Goal: Task Accomplishment & Management: Complete application form

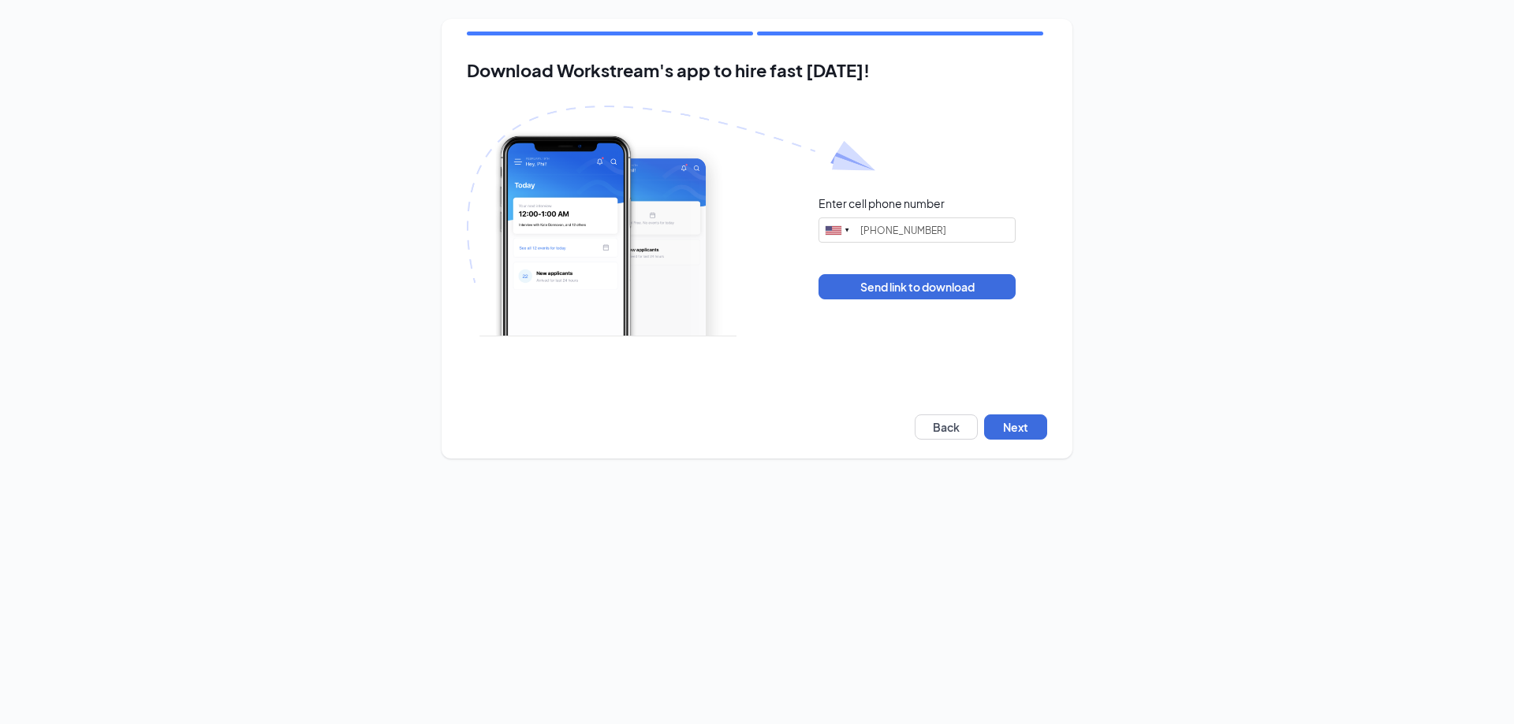
type input "(404) 403-7818"
click at [1033, 434] on button "Next" at bounding box center [1015, 427] width 63 height 25
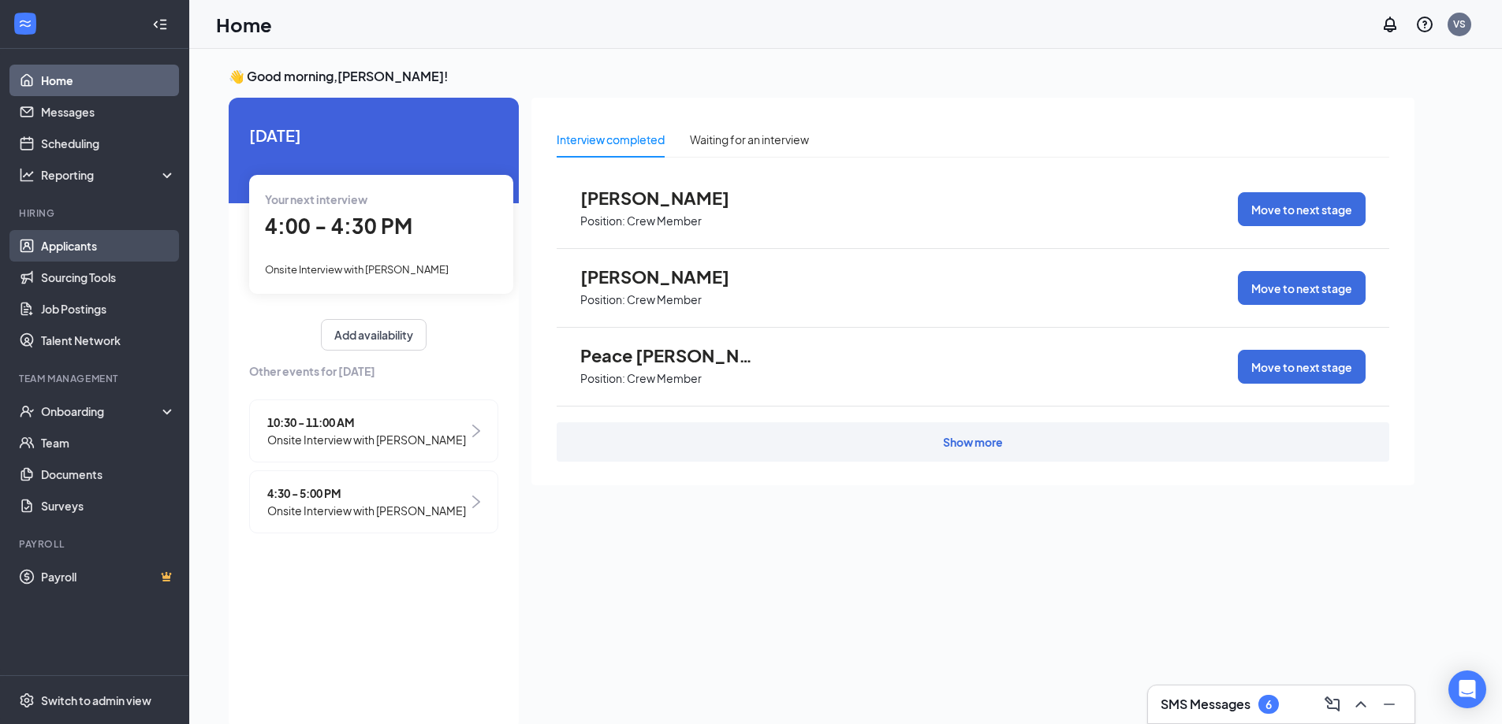
click at [80, 249] on link "Applicants" at bounding box center [108, 246] width 135 height 32
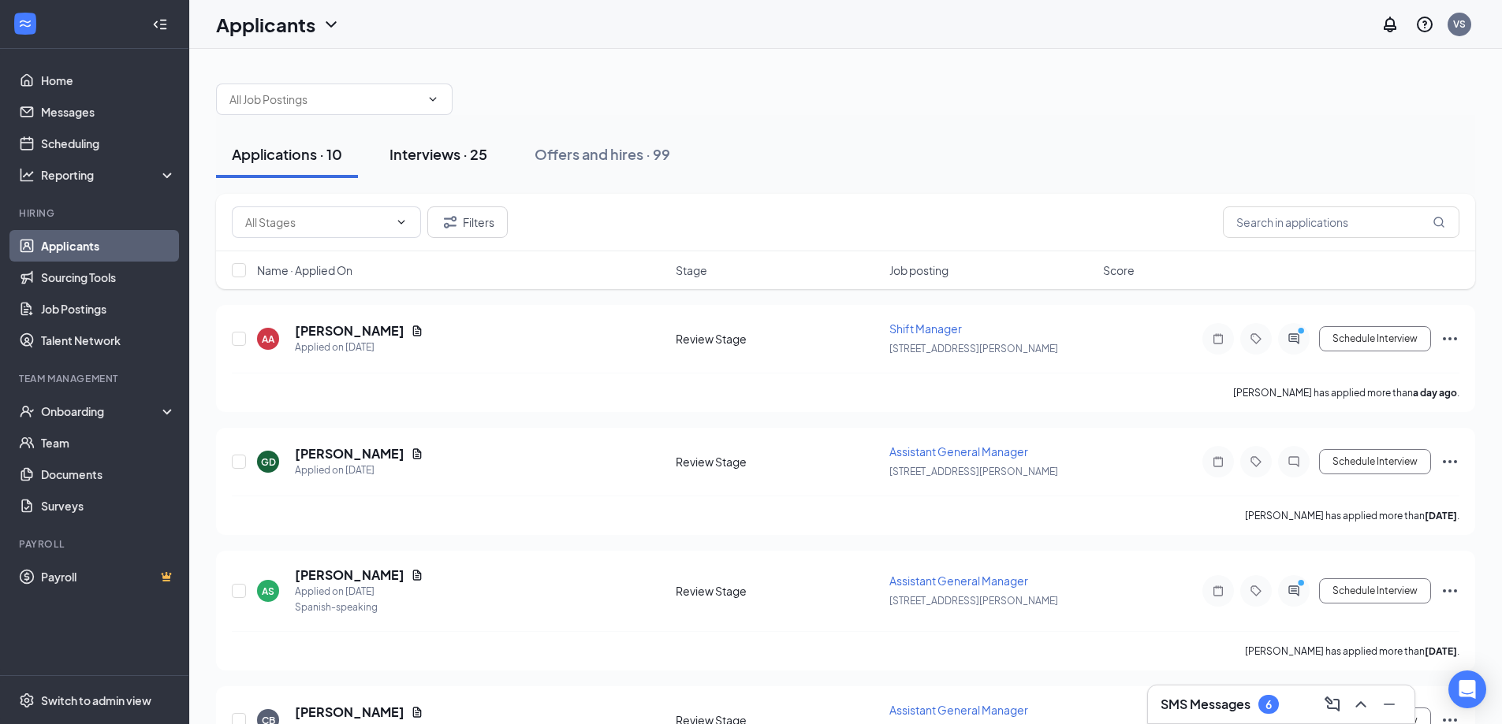
click at [423, 156] on div "Interviews · 25" at bounding box center [438, 154] width 98 height 20
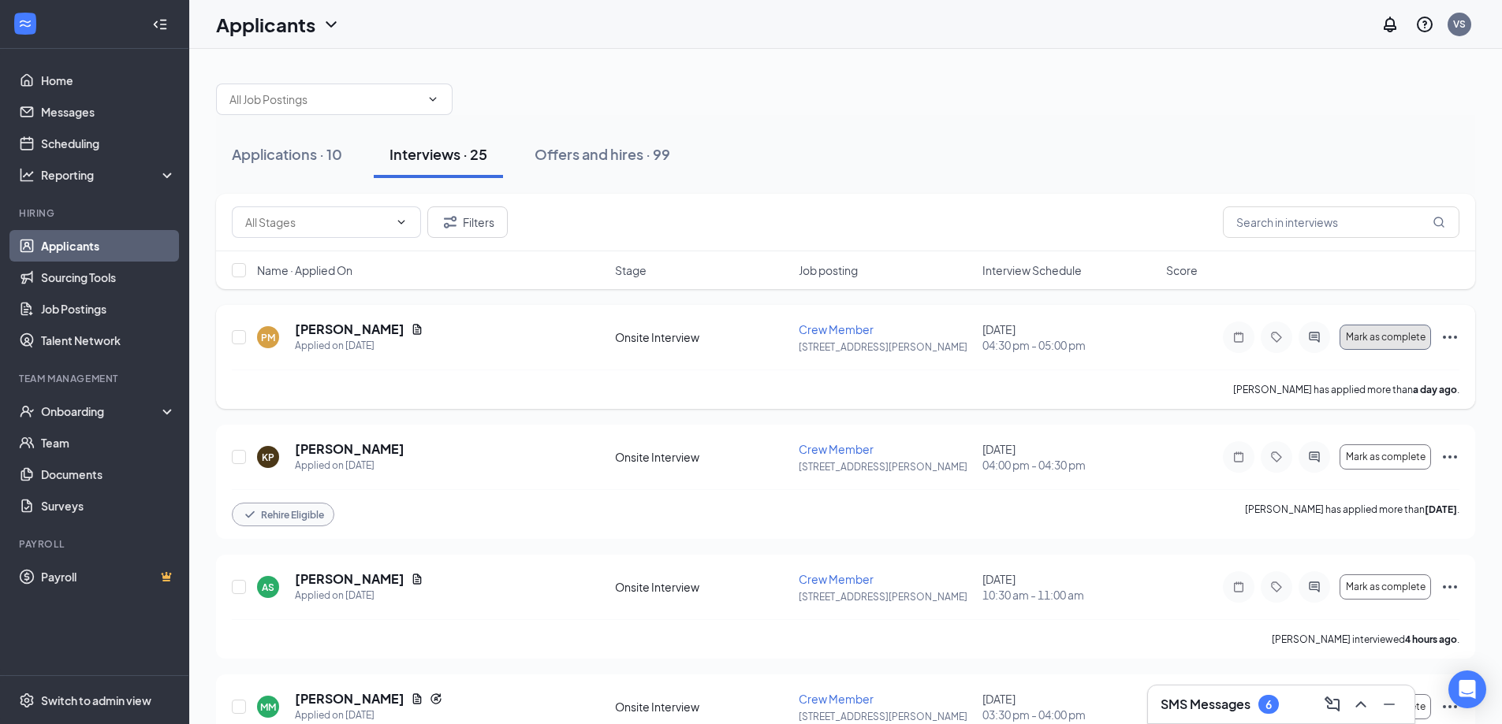
click at [1391, 340] on span "Mark as complete" at bounding box center [1386, 337] width 80 height 11
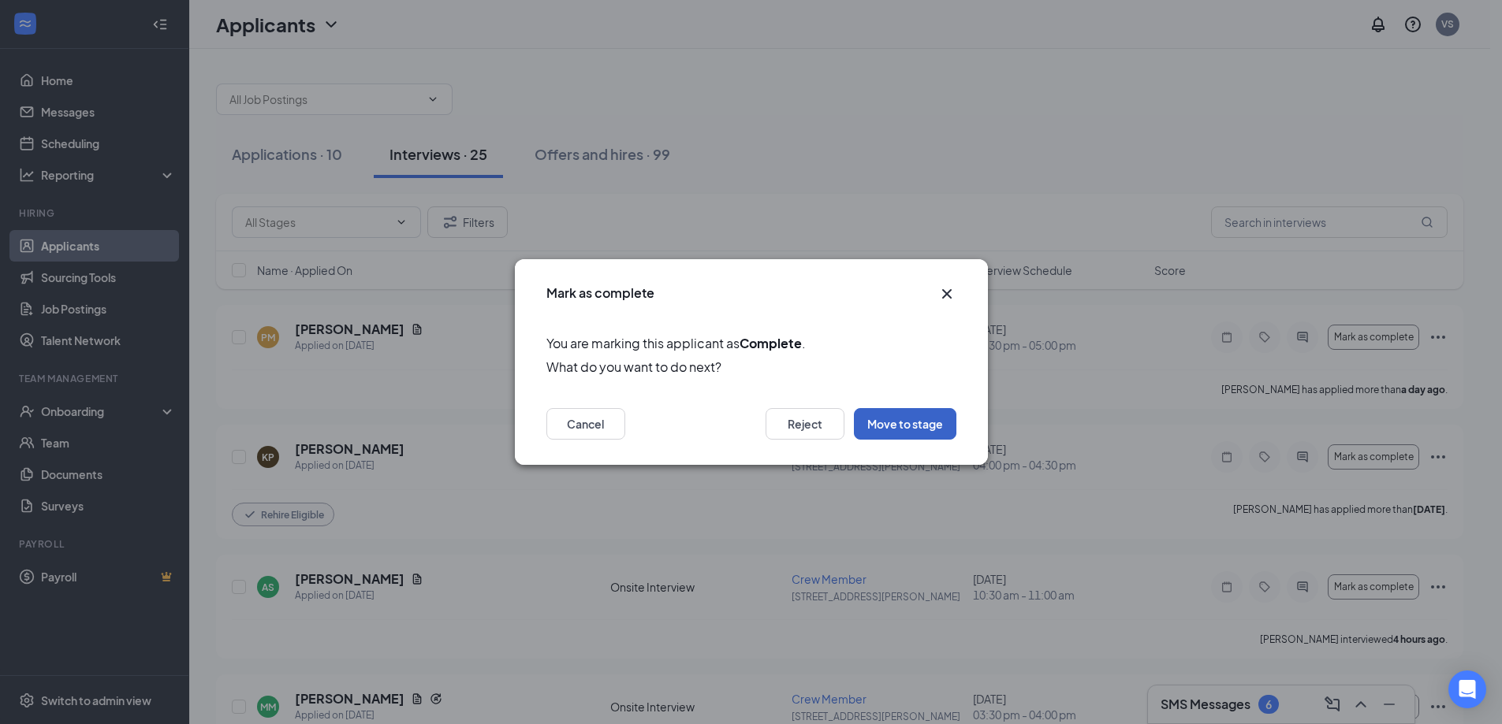
click at [895, 432] on button "Move to stage" at bounding box center [905, 424] width 102 height 32
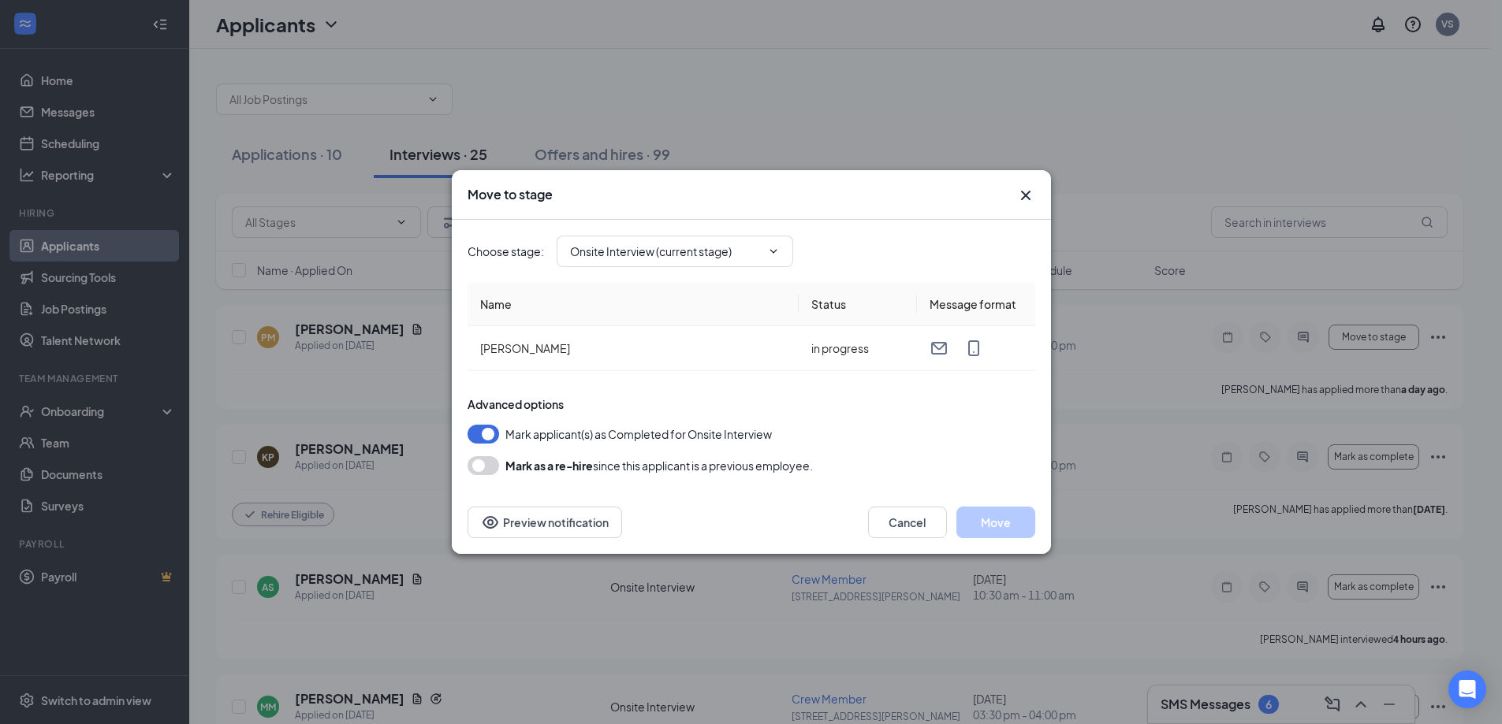
type input "Hiring Complete (final stage)"
click at [1004, 523] on button "Move" at bounding box center [995, 523] width 79 height 32
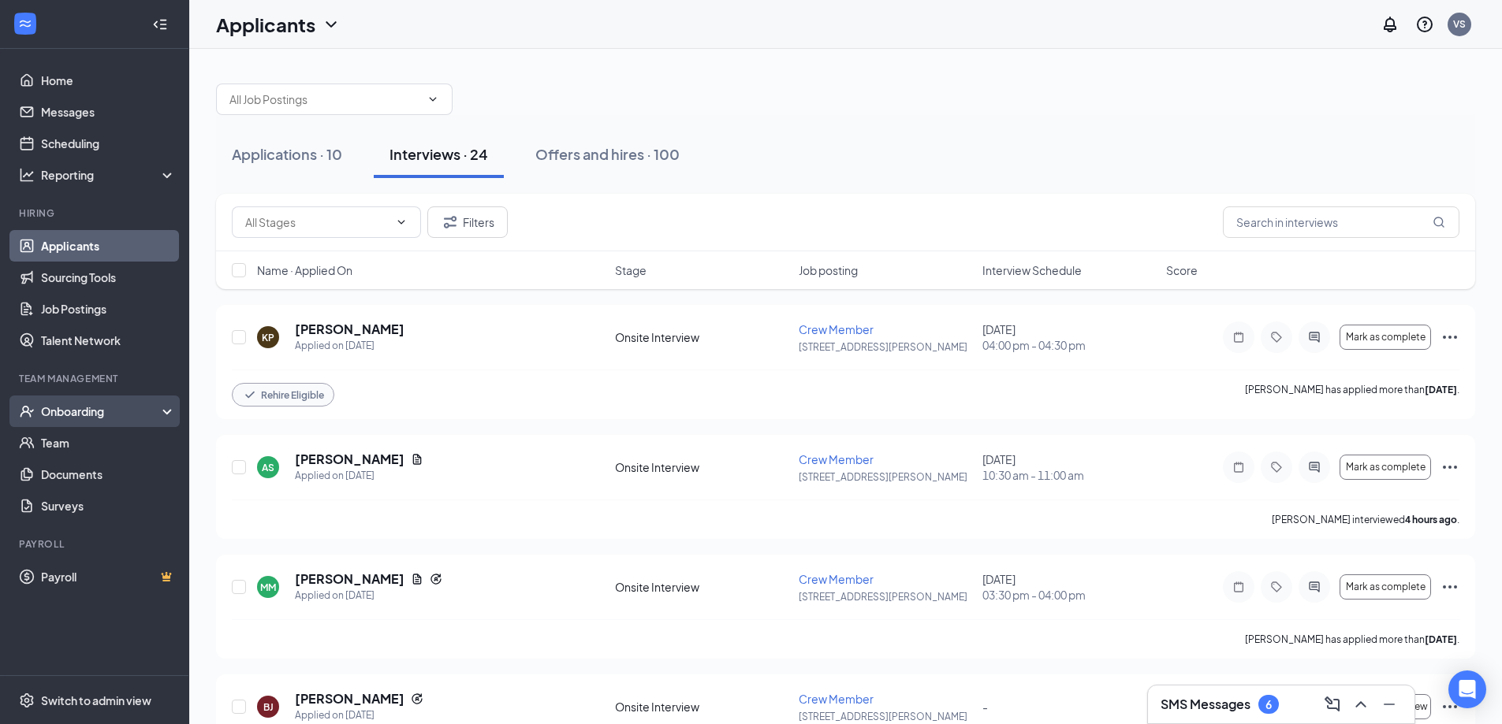
click at [84, 414] on div "Onboarding" at bounding box center [101, 412] width 121 height 16
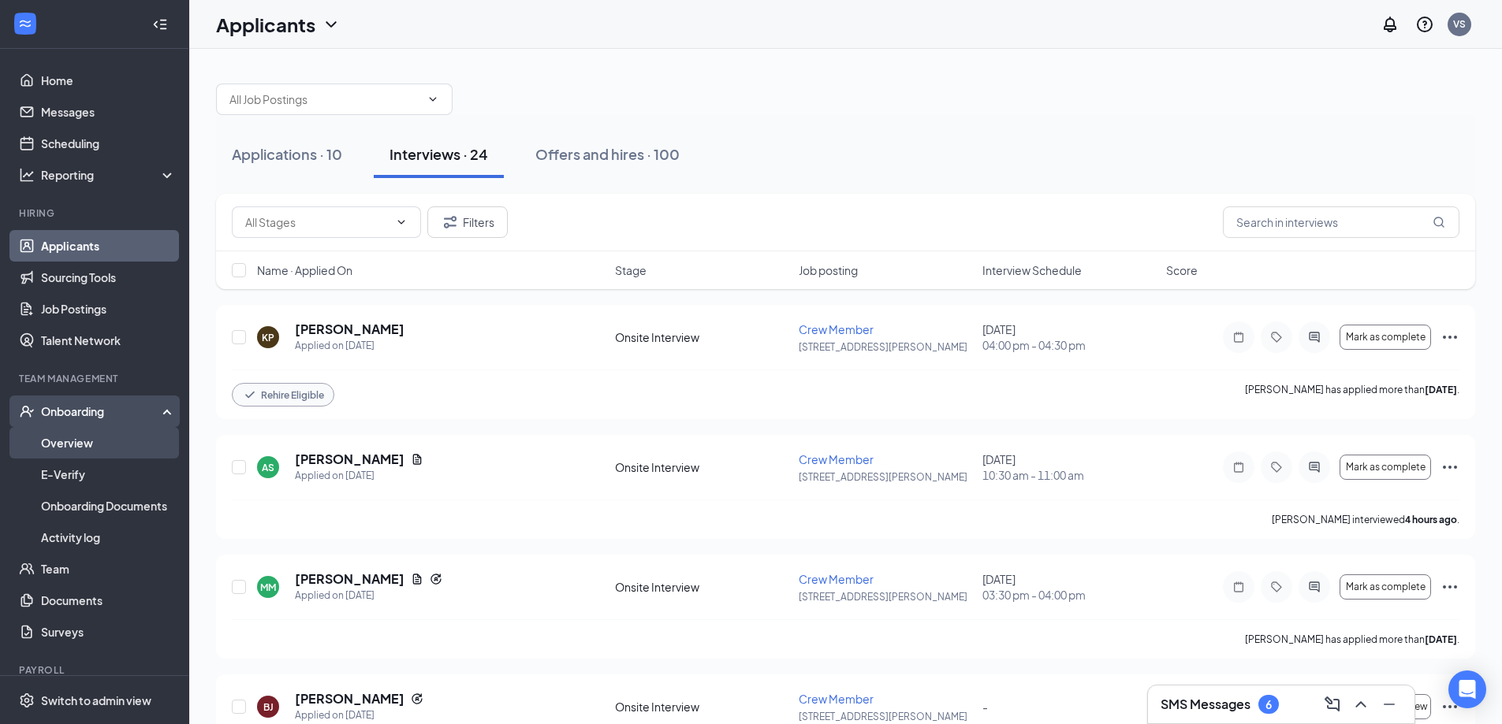
click at [73, 445] on link "Overview" at bounding box center [108, 443] width 135 height 32
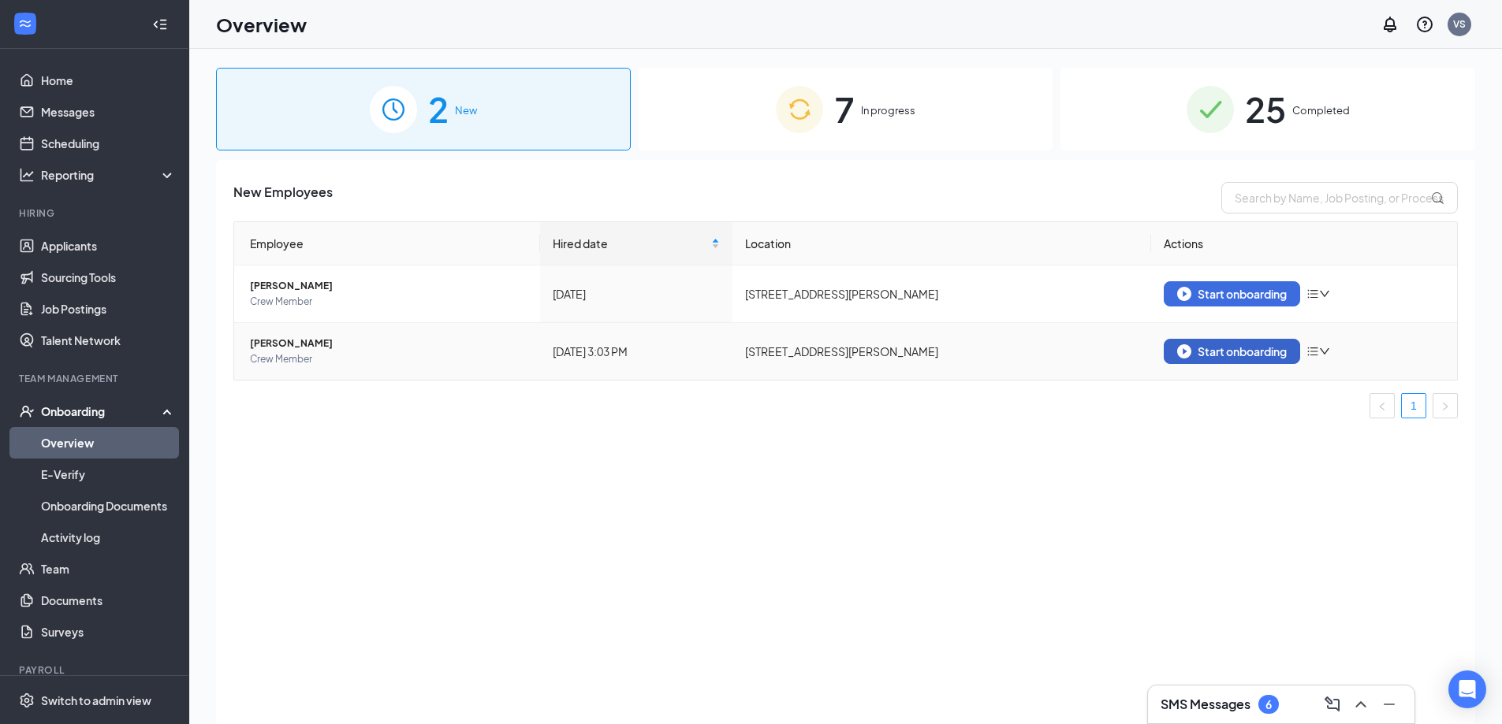
click at [1217, 350] on div "Start onboarding" at bounding box center [1232, 351] width 110 height 14
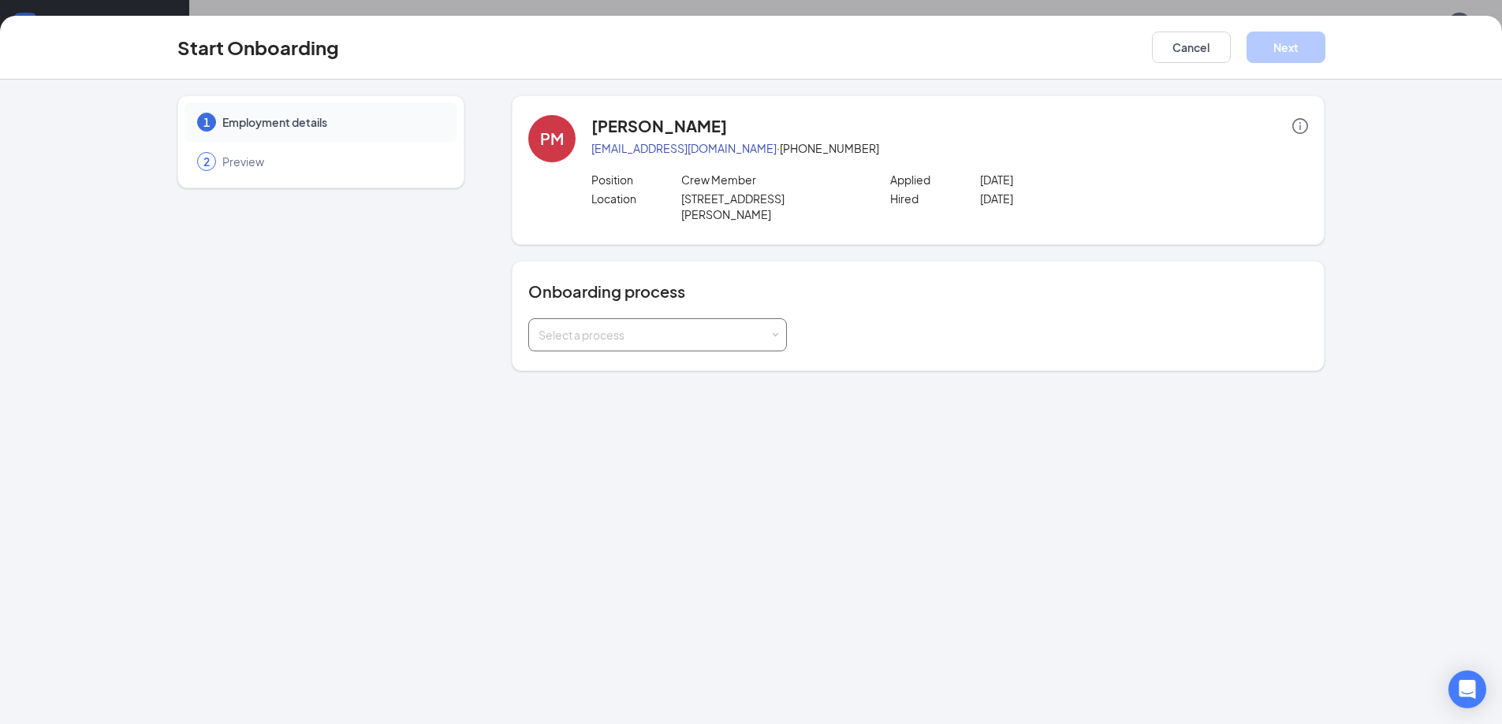
click at [776, 332] on span at bounding box center [775, 335] width 7 height 7
click at [650, 353] on span "General Onboarding Process" at bounding box center [609, 352] width 151 height 14
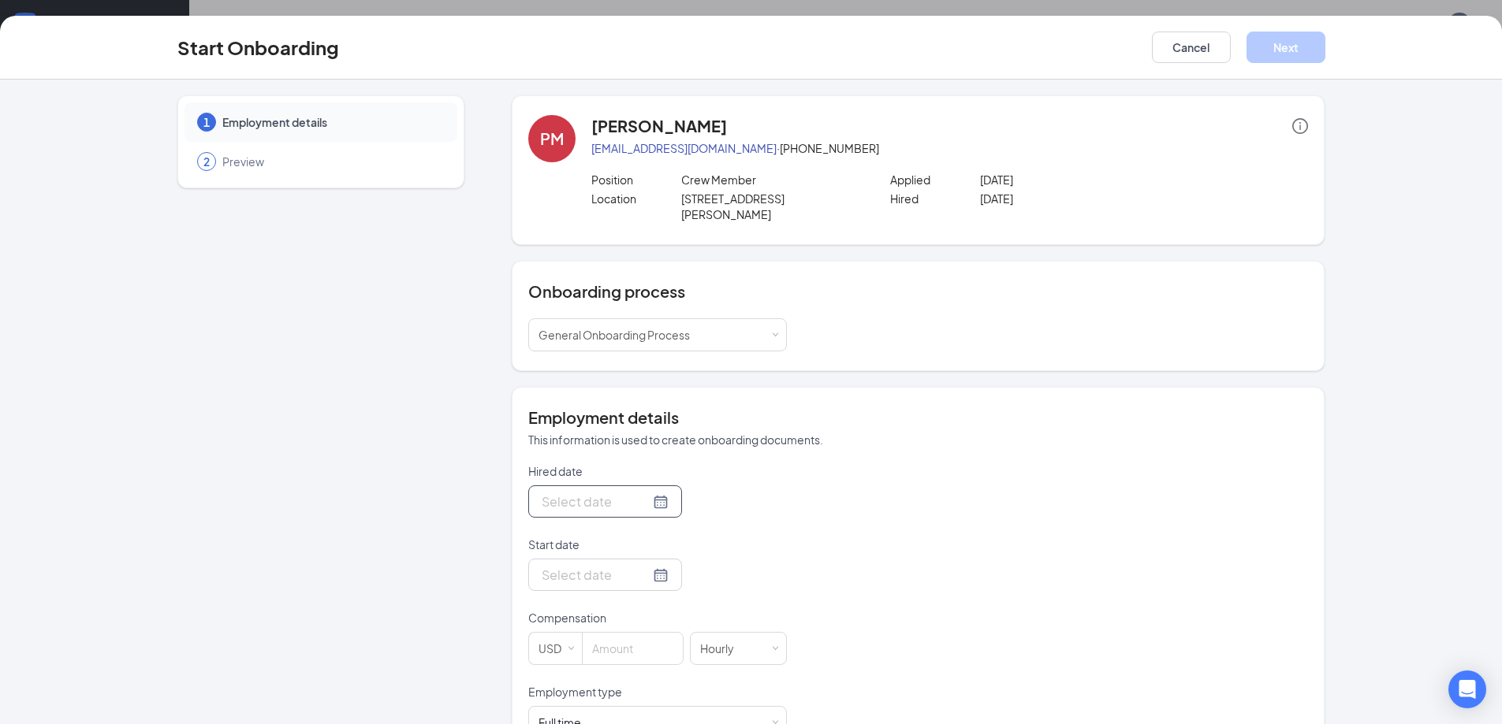
click at [642, 492] on div at bounding box center [605, 502] width 127 height 20
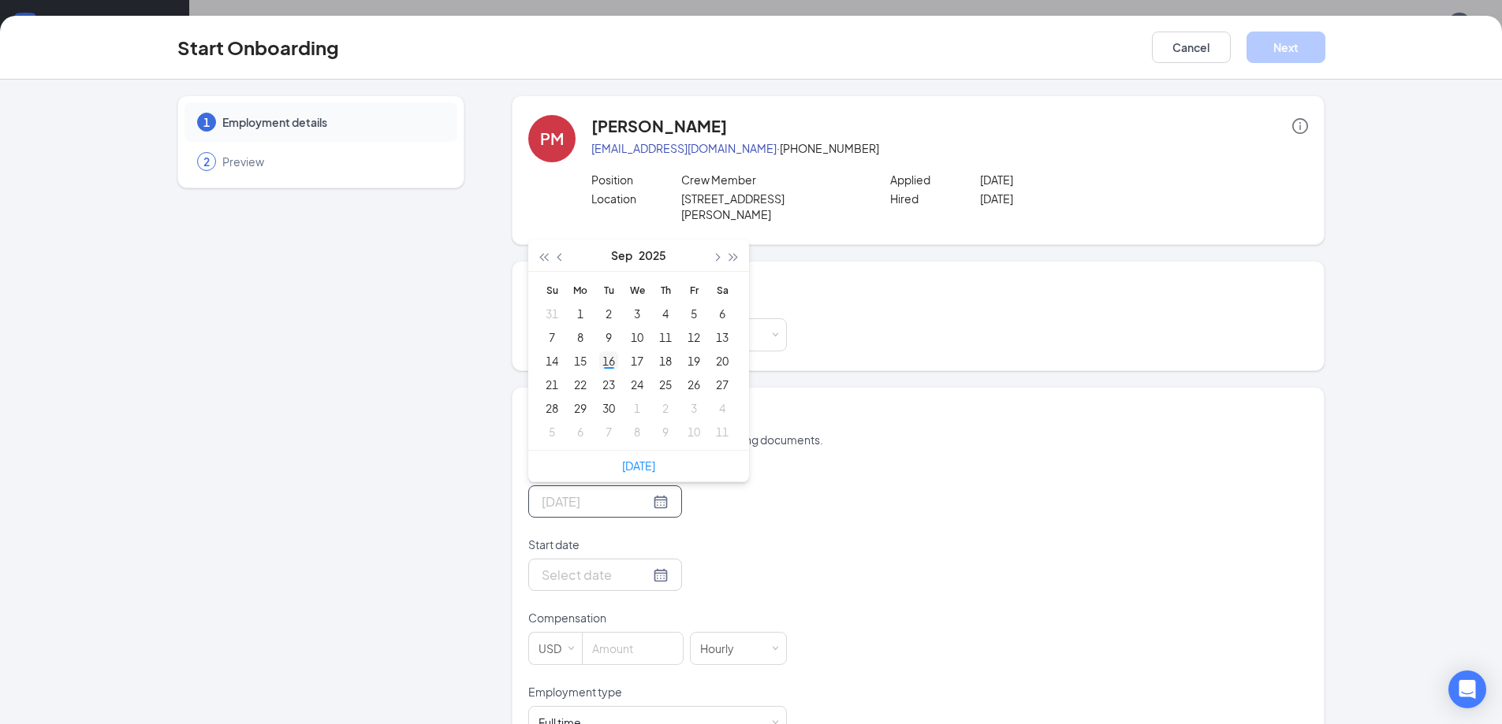
type input "[DATE]"
click at [606, 352] on div "16" at bounding box center [608, 361] width 19 height 19
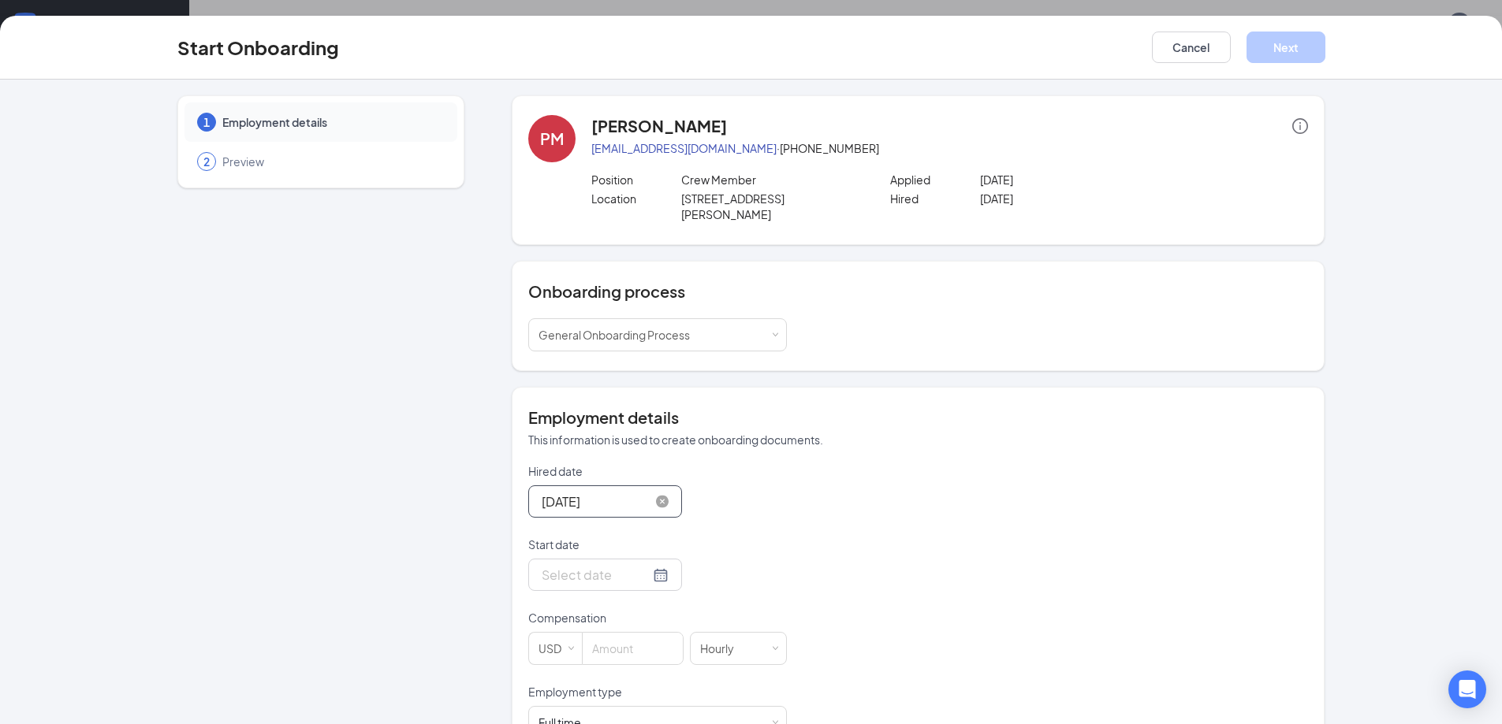
click at [852, 488] on div "Hired date [DATE] [DATE] Su Mo Tu We Th Fr Sa 31 1 2 3 4 5 6 7 8 9 10 11 12 13 …" at bounding box center [918, 602] width 780 height 276
click at [643, 565] on div at bounding box center [605, 575] width 127 height 20
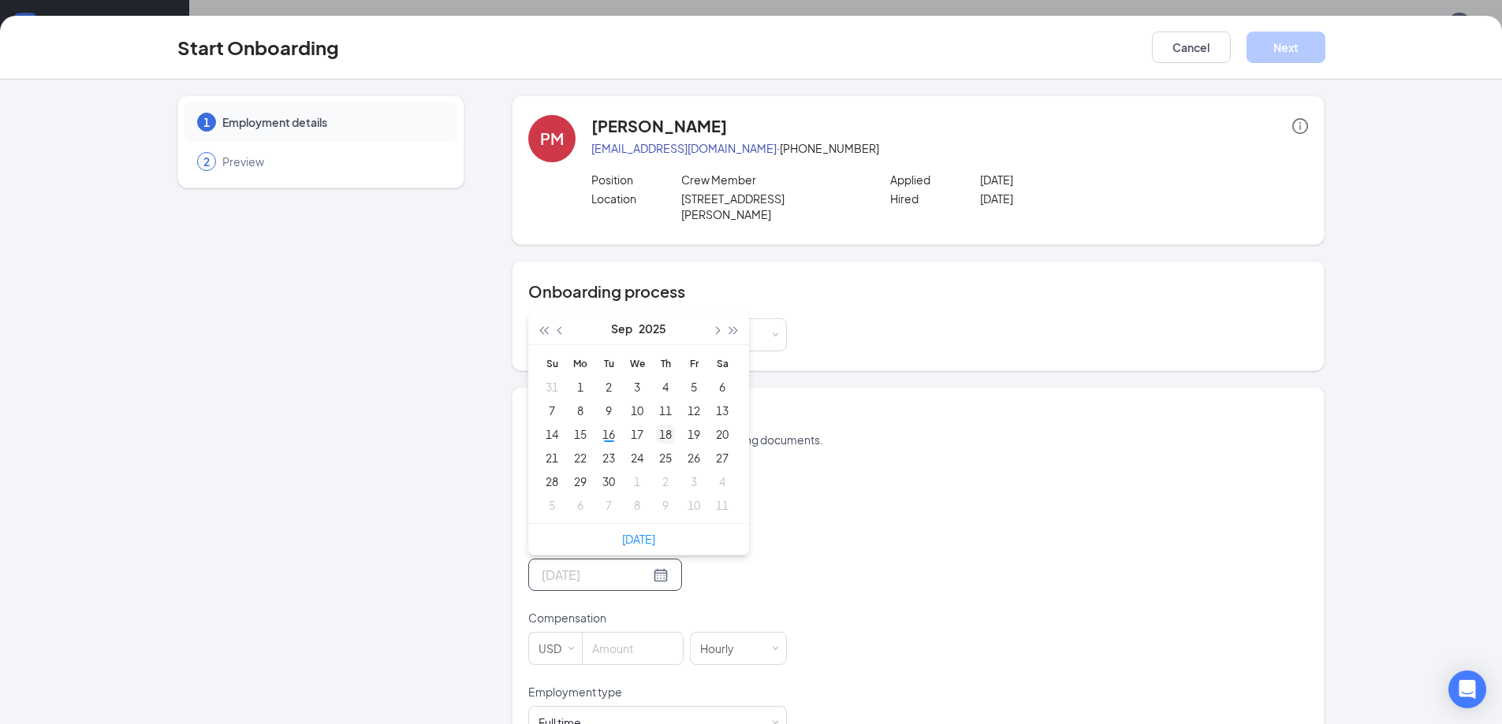
type input "[DATE]"
click at [656, 425] on div "18" at bounding box center [665, 434] width 19 height 19
click at [744, 498] on div "[DATE]" at bounding box center [657, 502] width 259 height 32
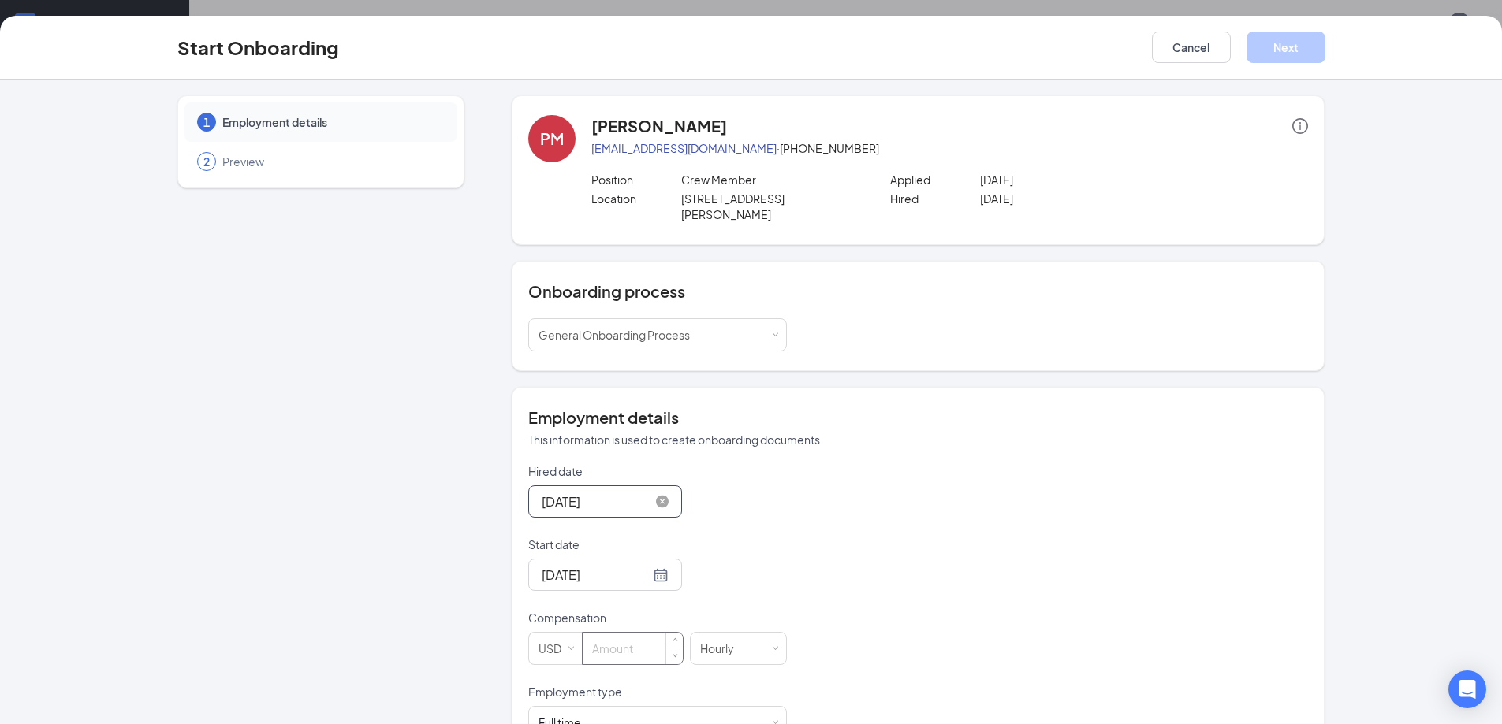
click at [626, 634] on input at bounding box center [633, 649] width 100 height 32
type input "13"
click at [890, 617] on div "Hired date [DATE] [DATE] Su Mo Tu We Th Fr Sa 31 1 2 3 4 5 6 7 8 9 10 11 12 13 …" at bounding box center [918, 602] width 780 height 276
click at [777, 706] on div "Full time Works 30+ hours per week and is reasonably expected to work" at bounding box center [657, 722] width 259 height 33
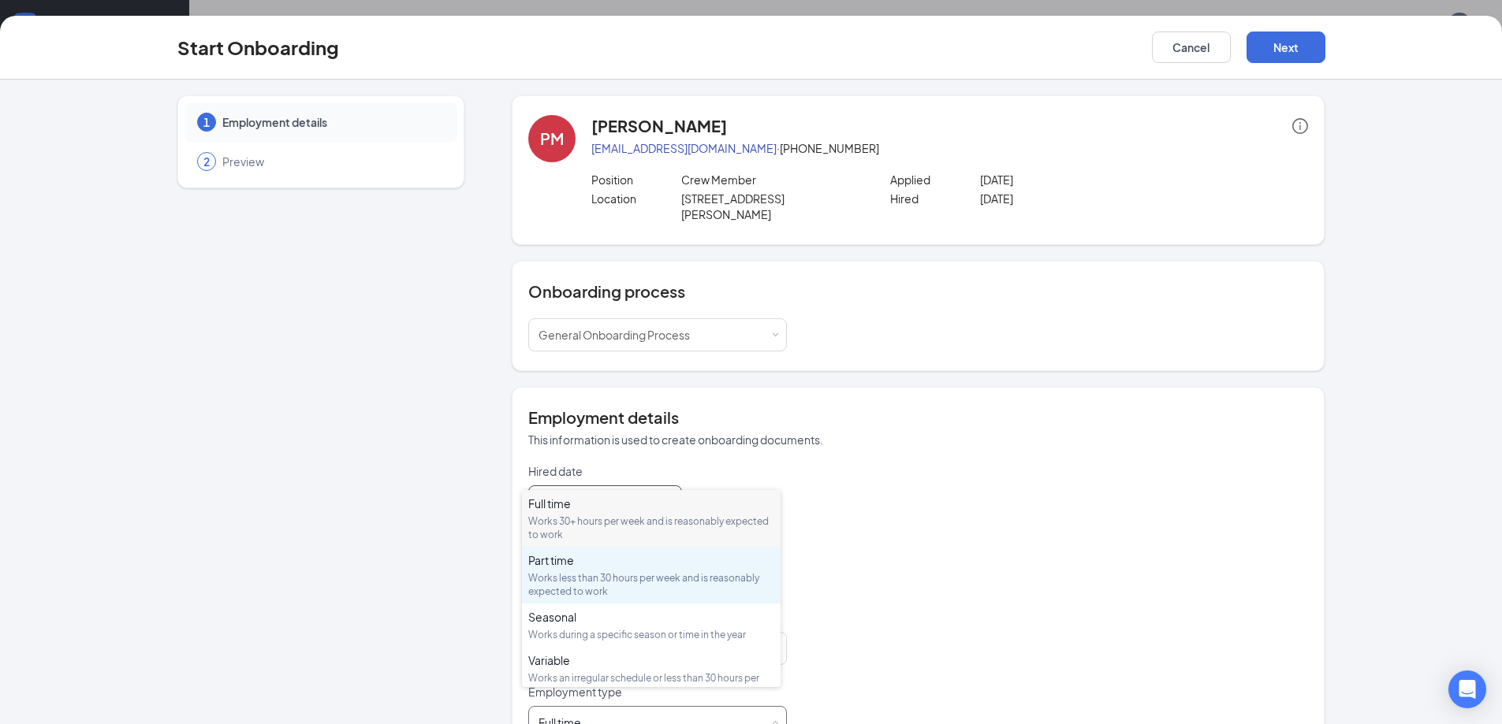
click at [609, 568] on div "Part time Works less than 30 hours per week and is reasonably expected to work" at bounding box center [651, 576] width 246 height 46
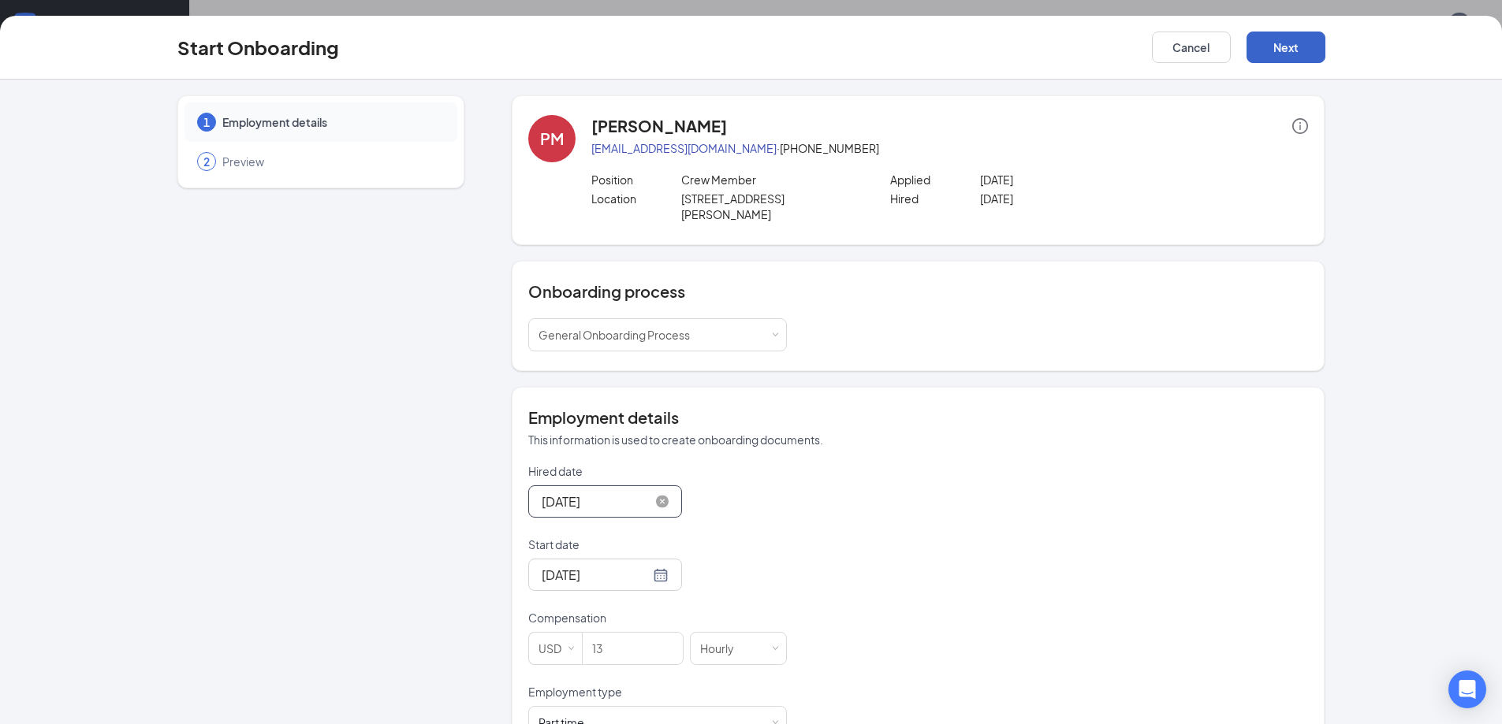
click at [1286, 47] on button "Next" at bounding box center [1285, 48] width 79 height 32
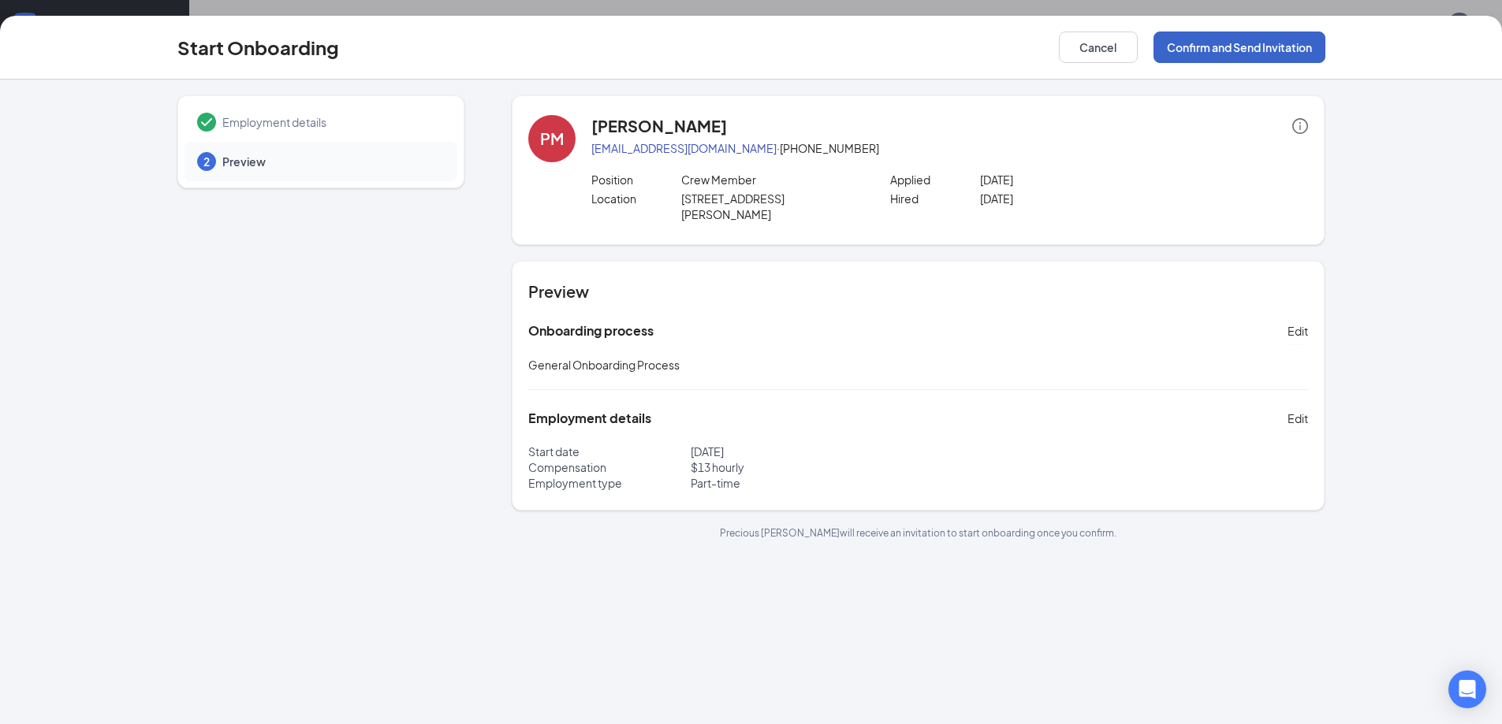
click at [1227, 50] on button "Confirm and Send Invitation" at bounding box center [1239, 48] width 172 height 32
